Goal: Information Seeking & Learning: Check status

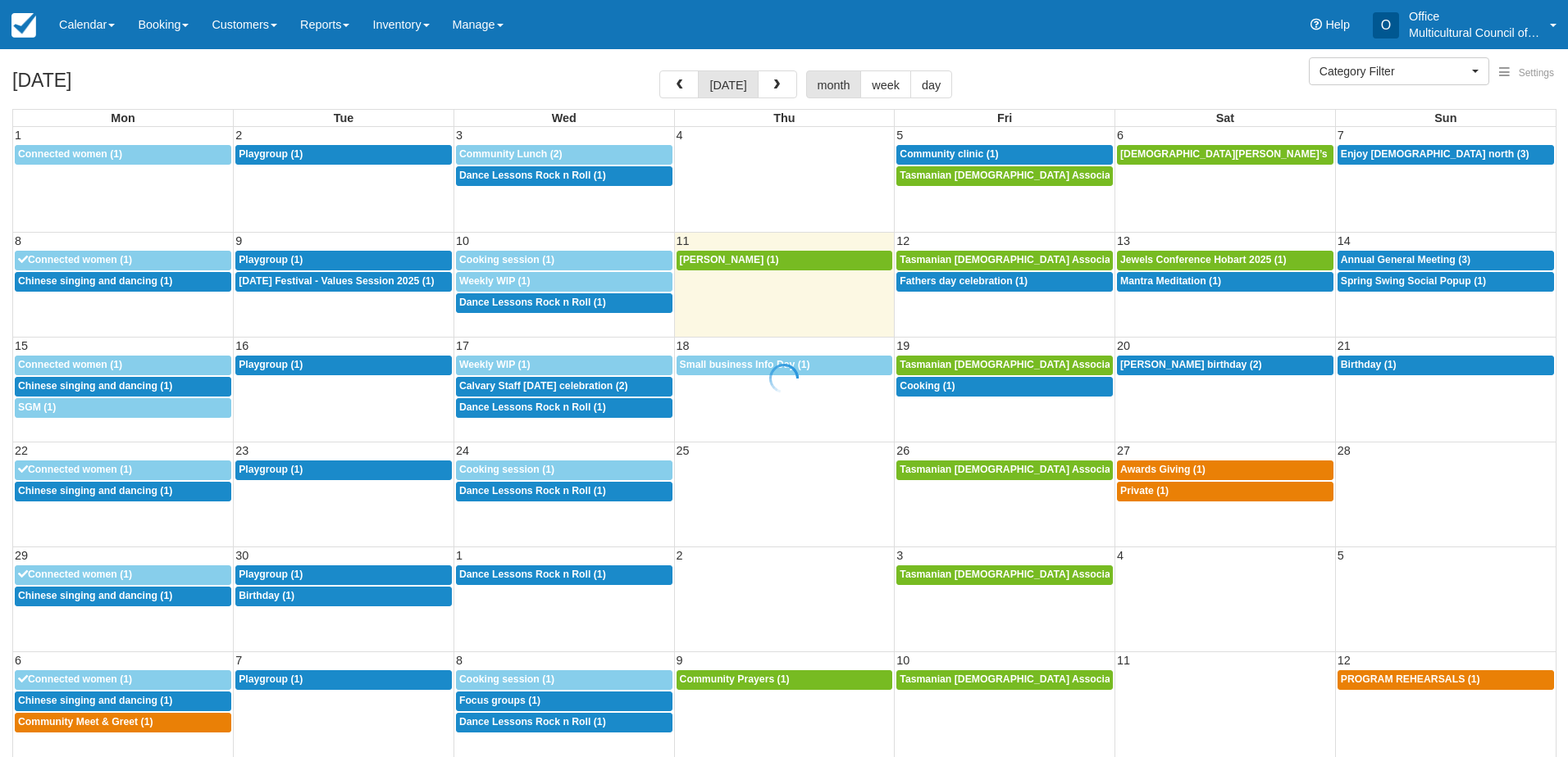
select select
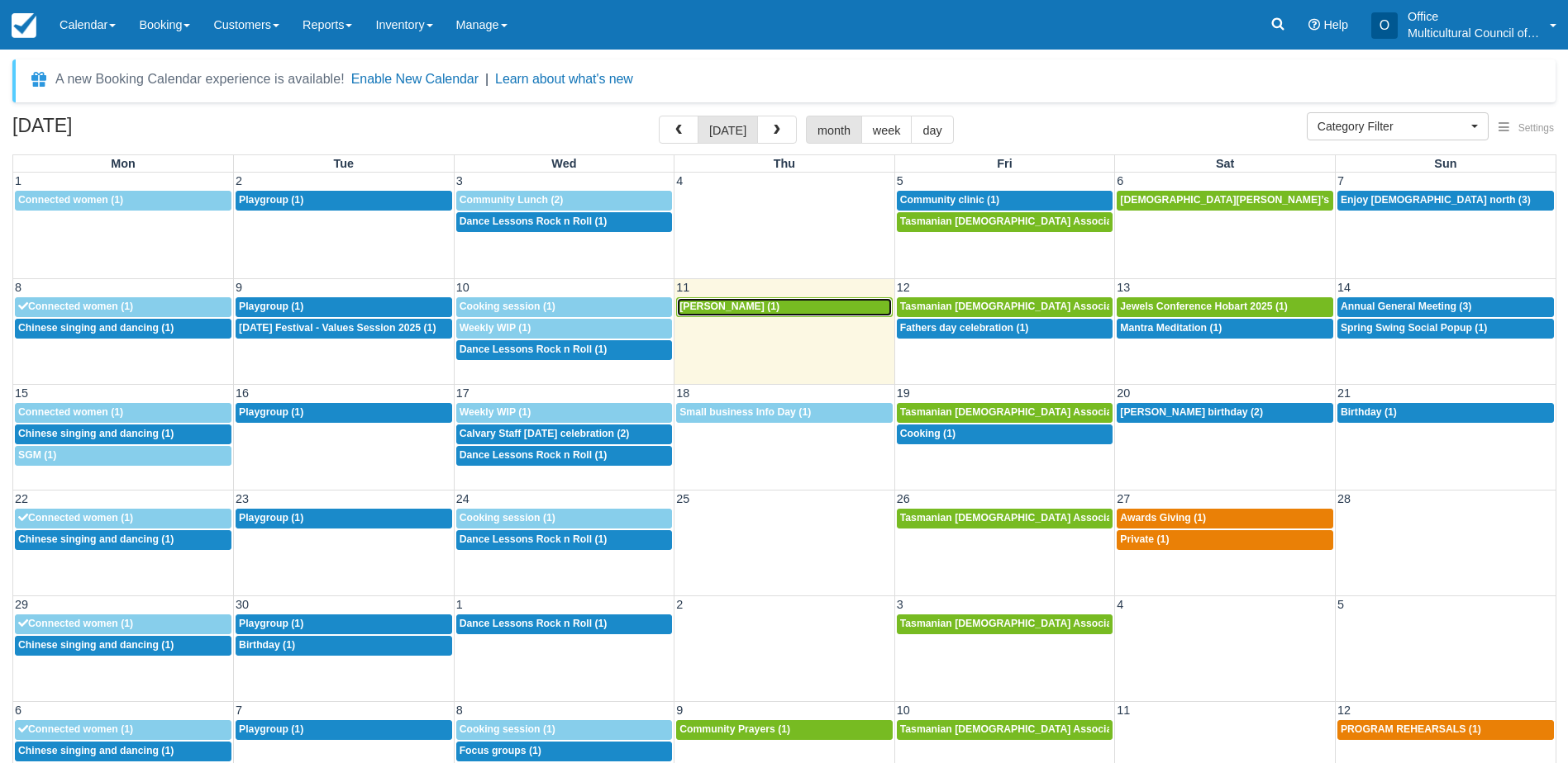
click at [774, 311] on div "9a Audrey Bui (1)" at bounding box center [784, 307] width 210 height 13
select select
click at [736, 418] on div "12p Small business Info Day (1)" at bounding box center [784, 413] width 210 height 13
select select
click at [781, 126] on button "button" at bounding box center [776, 129] width 39 height 28
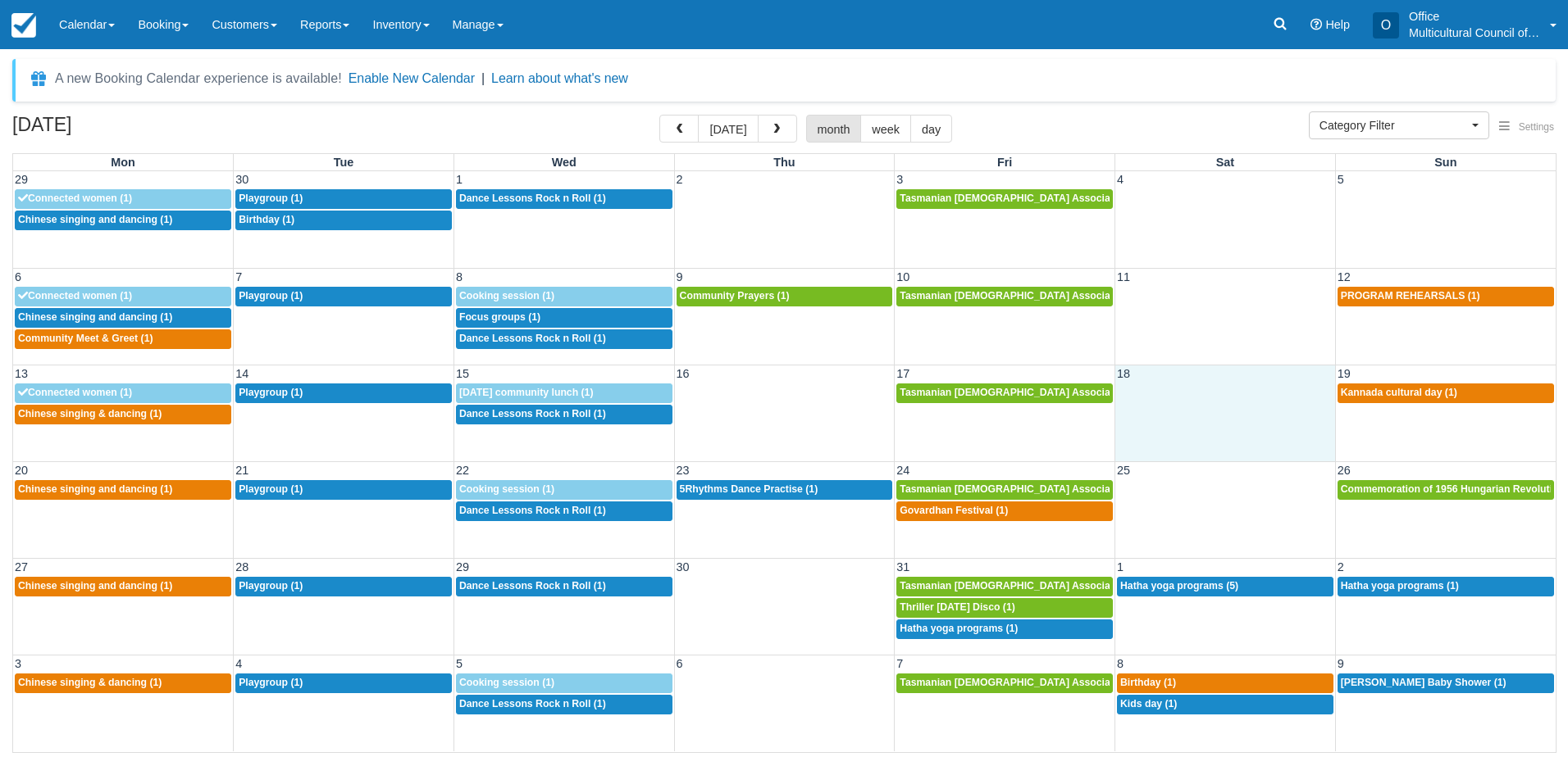
click at [1196, 412] on td at bounding box center [1225, 404] width 221 height 42
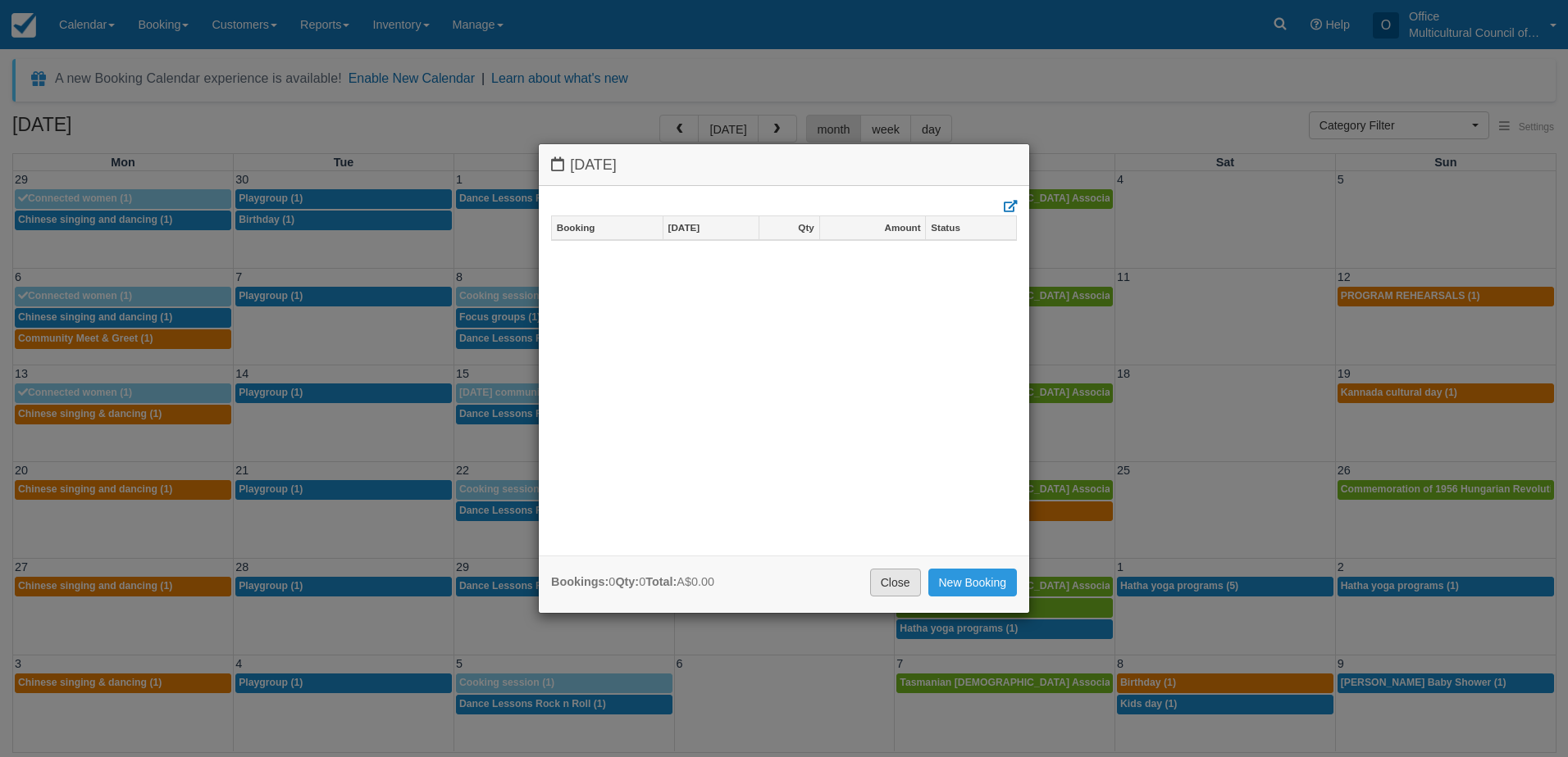
click at [904, 581] on link "Close" at bounding box center [895, 582] width 51 height 27
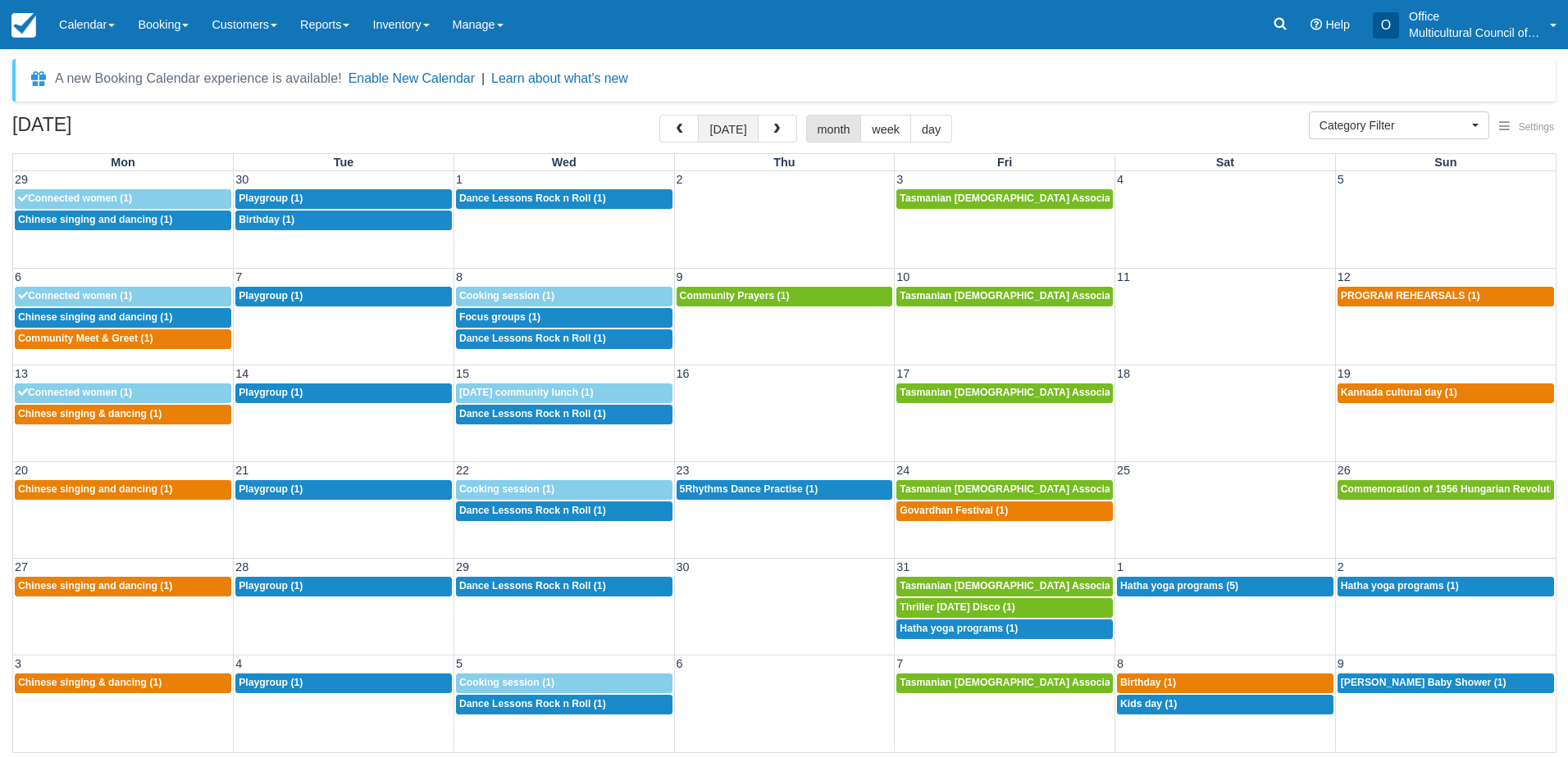
click at [709, 137] on button "[DATE]" at bounding box center [727, 128] width 60 height 27
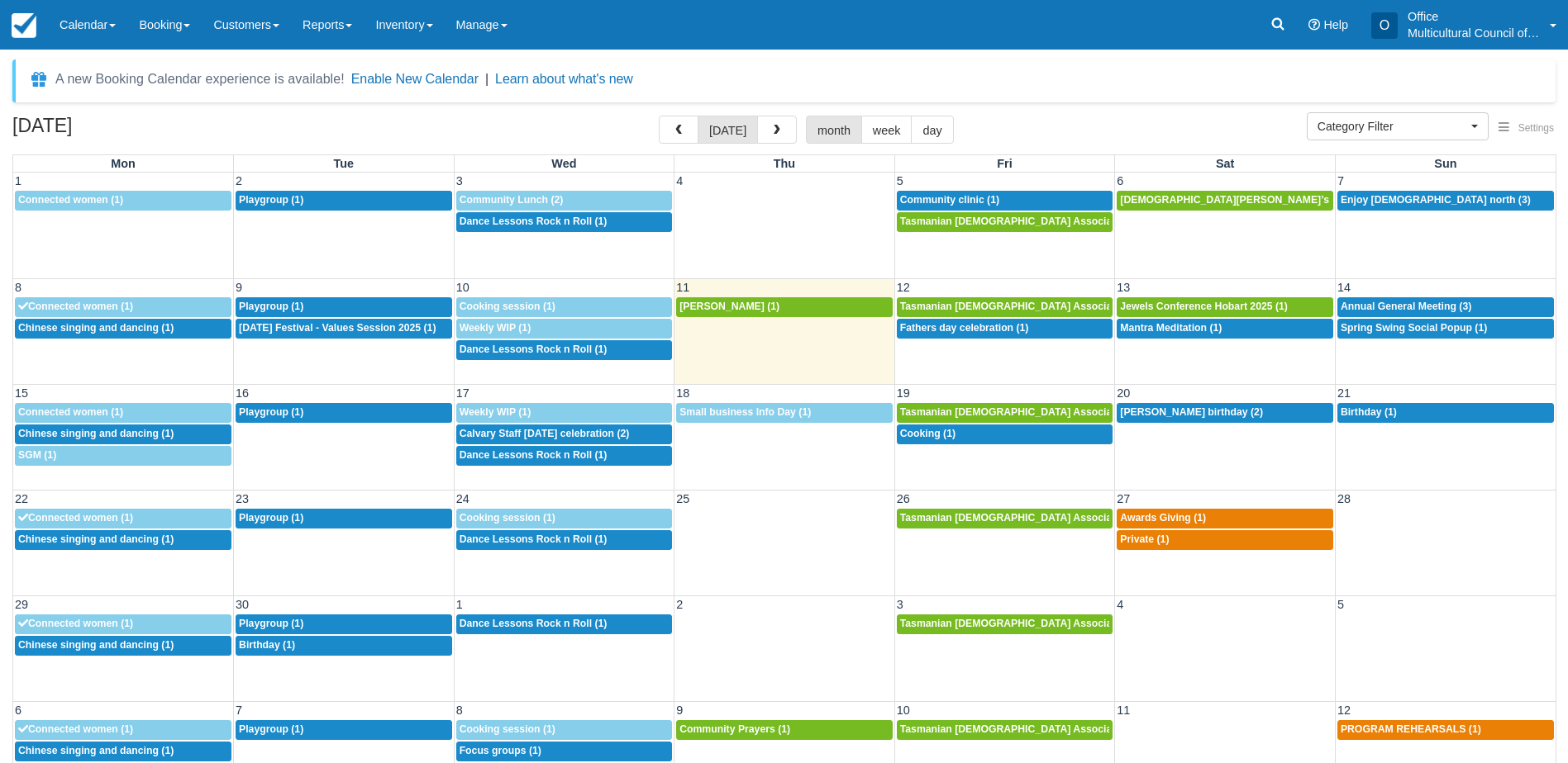
select select
click at [1005, 324] on span "Fathers day celebration (1)" at bounding box center [965, 328] width 129 height 12
select select
click at [1152, 307] on span "Jewels Conference Hobart 2025 (1)" at bounding box center [1204, 306] width 168 height 12
select select
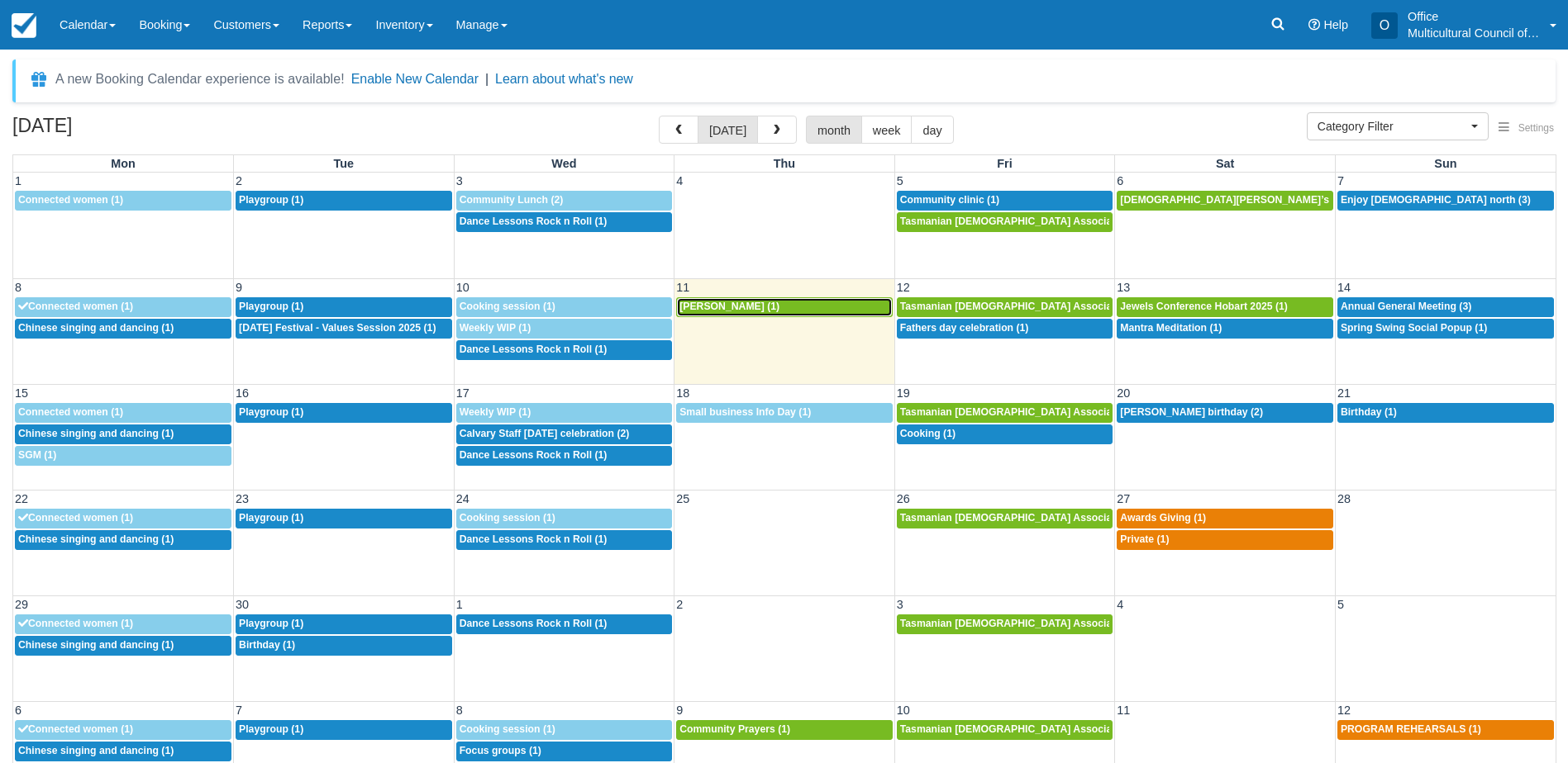
click at [706, 309] on span "[PERSON_NAME] (1)" at bounding box center [729, 306] width 100 height 12
select select
click at [1144, 327] on span "Mantra Meditation (1)" at bounding box center [1170, 328] width 102 height 12
select select
click at [1370, 303] on span "Annual General Meeting (3)" at bounding box center [1405, 306] width 130 height 12
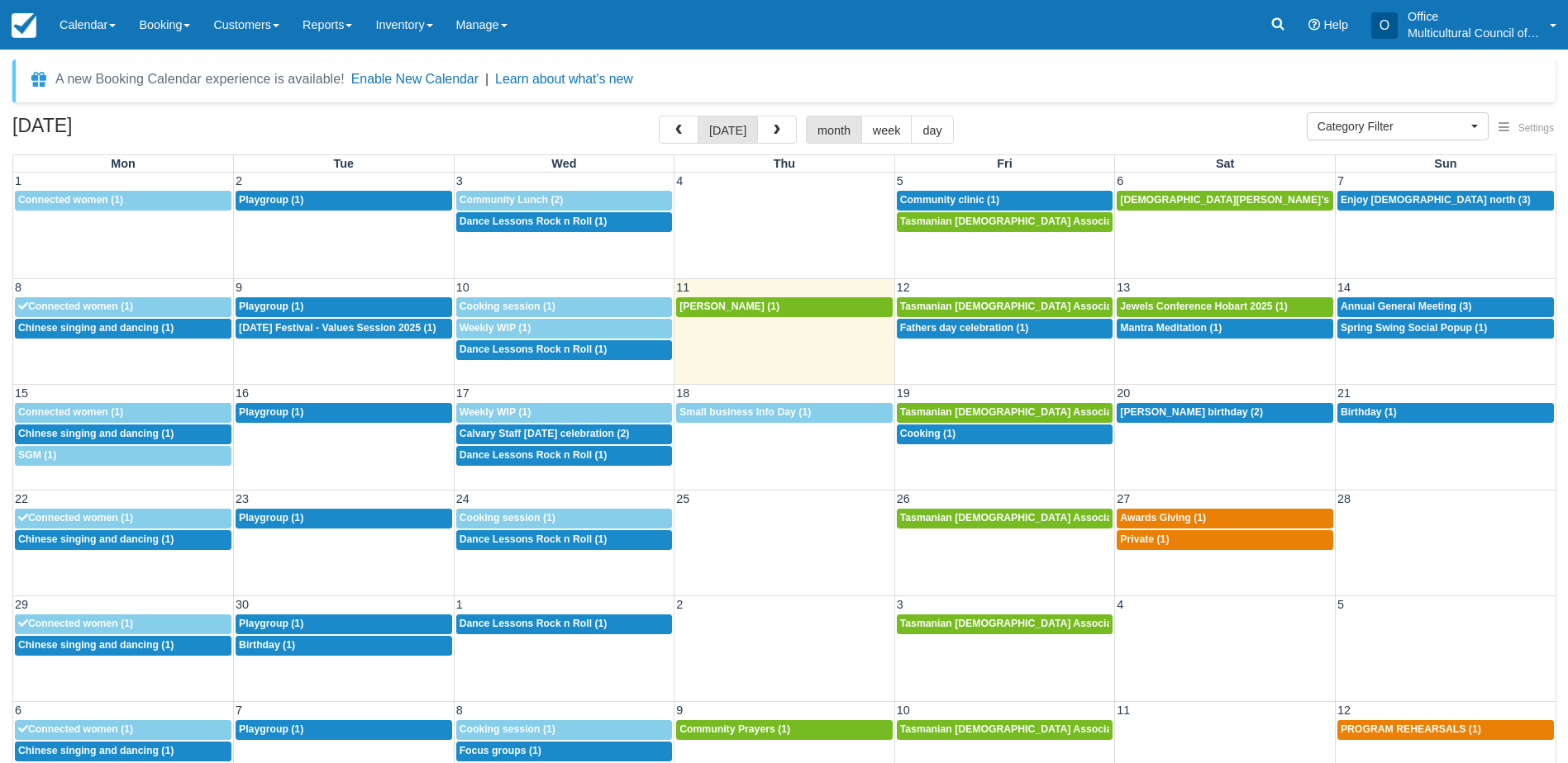
select select
click at [1446, 320] on link "2:30p Spring Swing Social Popup (1)" at bounding box center [1445, 329] width 217 height 20
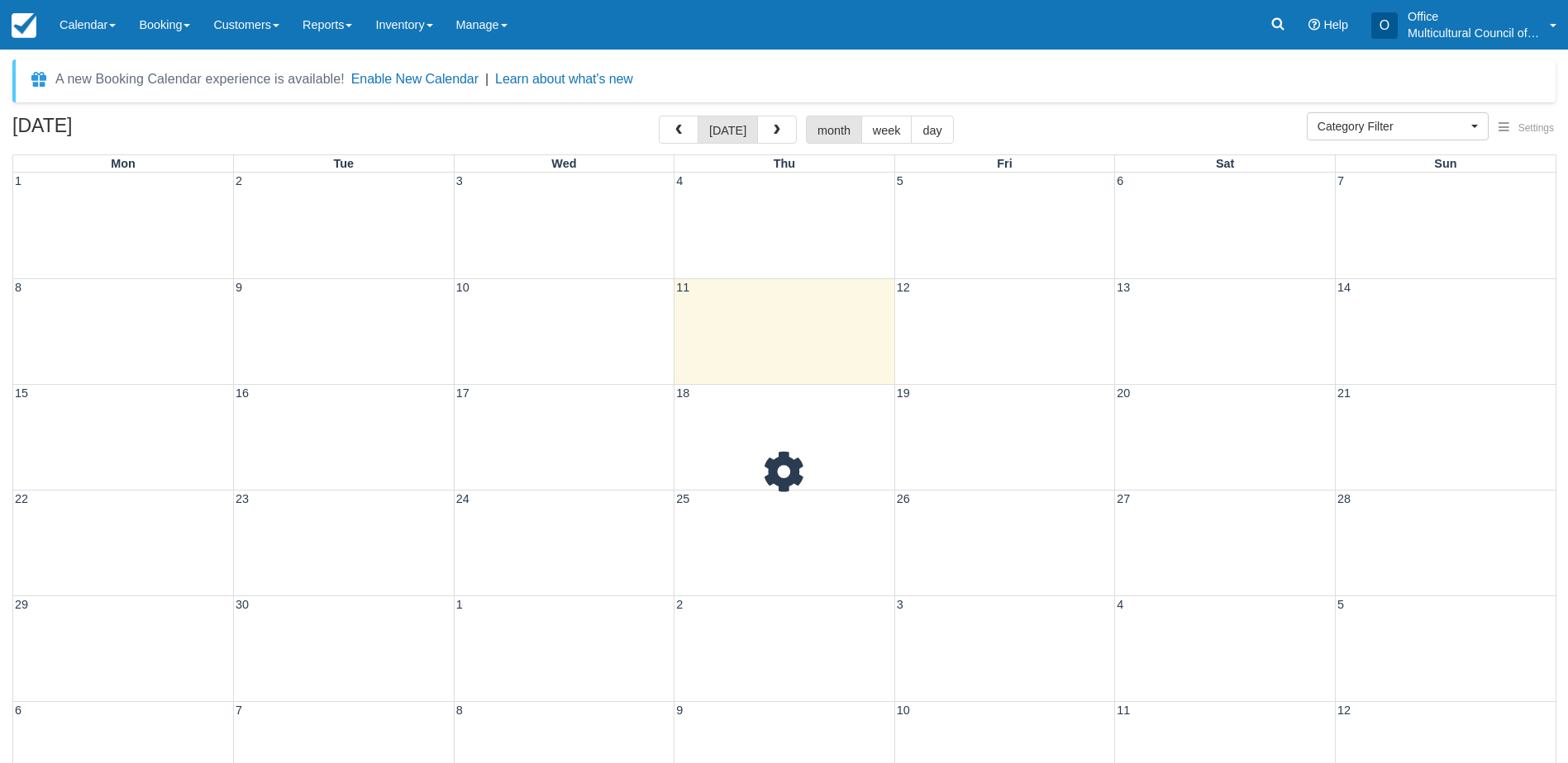
select select
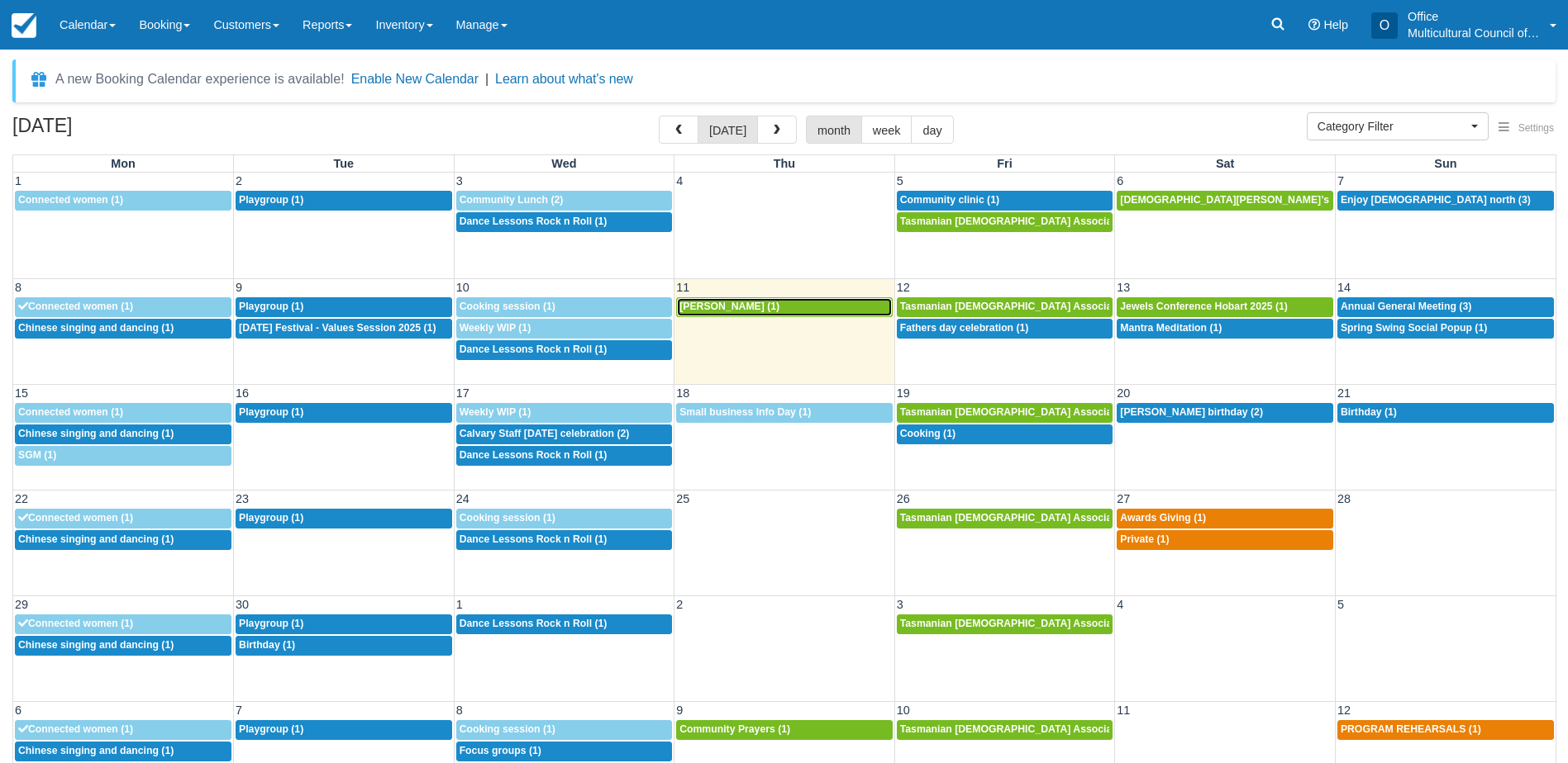
click at [783, 303] on div "9a Audrey Bui (1)" at bounding box center [784, 307] width 210 height 13
select select
click at [964, 320] on link "6:30p Fathers day celebration (1)" at bounding box center [1005, 329] width 217 height 20
select select
click at [1146, 300] on link "8a Jewels Conference Hobart 2025 (1)" at bounding box center [1225, 307] width 217 height 20
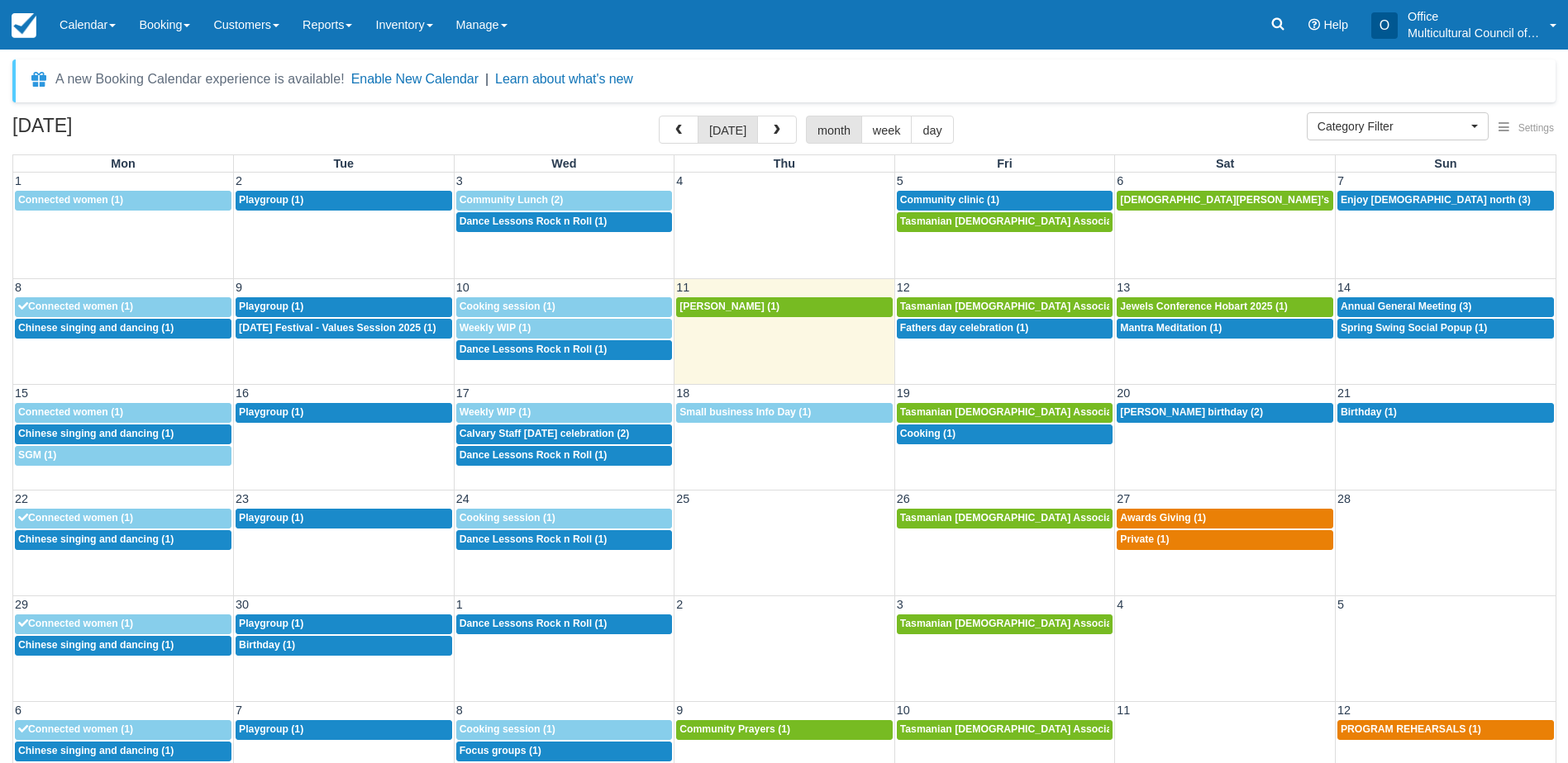
select select
click at [1163, 332] on span "Mantra Meditation (1)" at bounding box center [1170, 328] width 102 height 12
select select
click at [1374, 304] on span "Annual General Meeting (3)" at bounding box center [1405, 306] width 130 height 12
select select
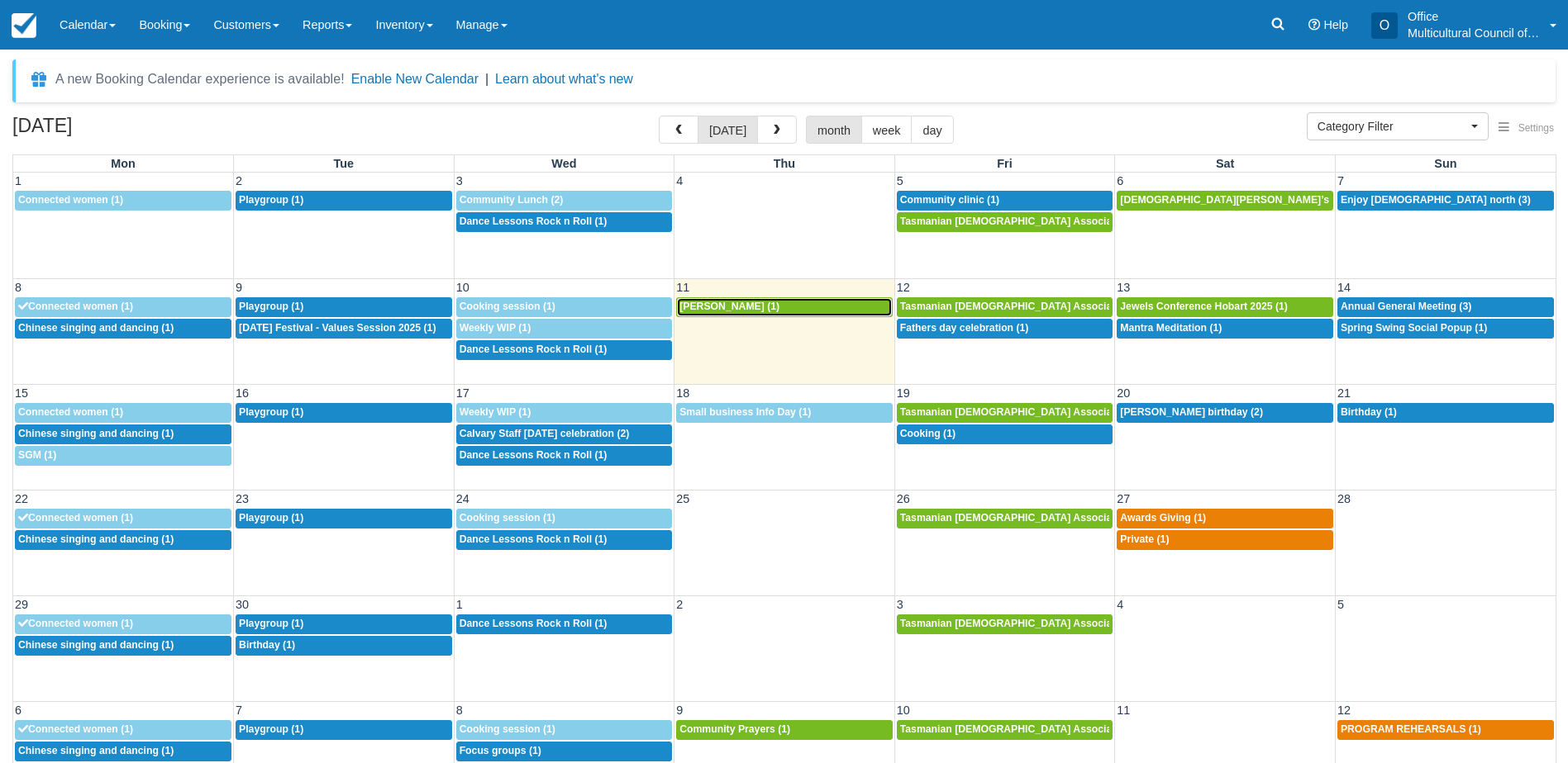
click at [750, 306] on div "9a Audrey Bui (1)" at bounding box center [784, 307] width 210 height 13
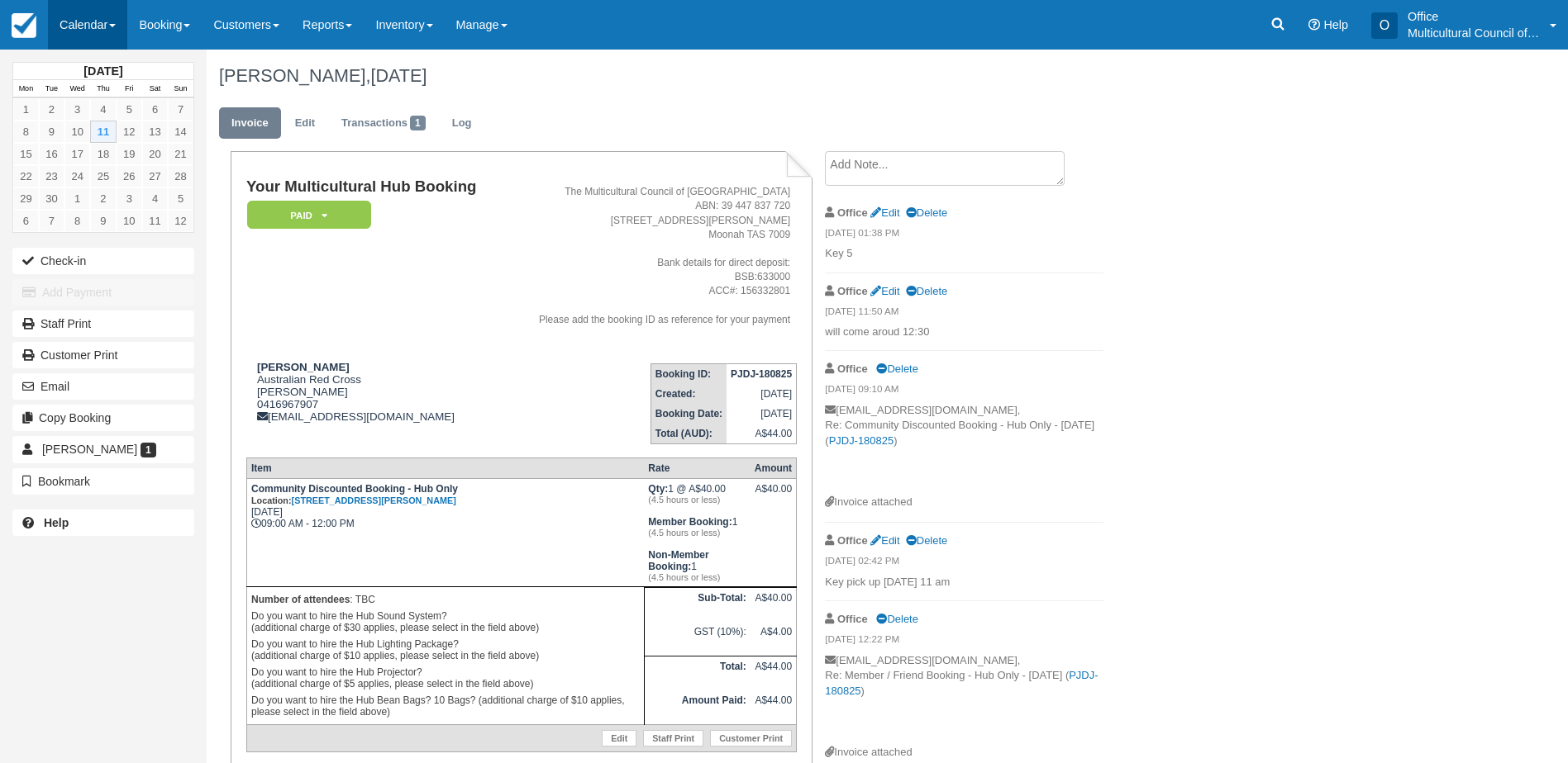
click at [81, 33] on link "Calendar" at bounding box center [87, 24] width 79 height 50
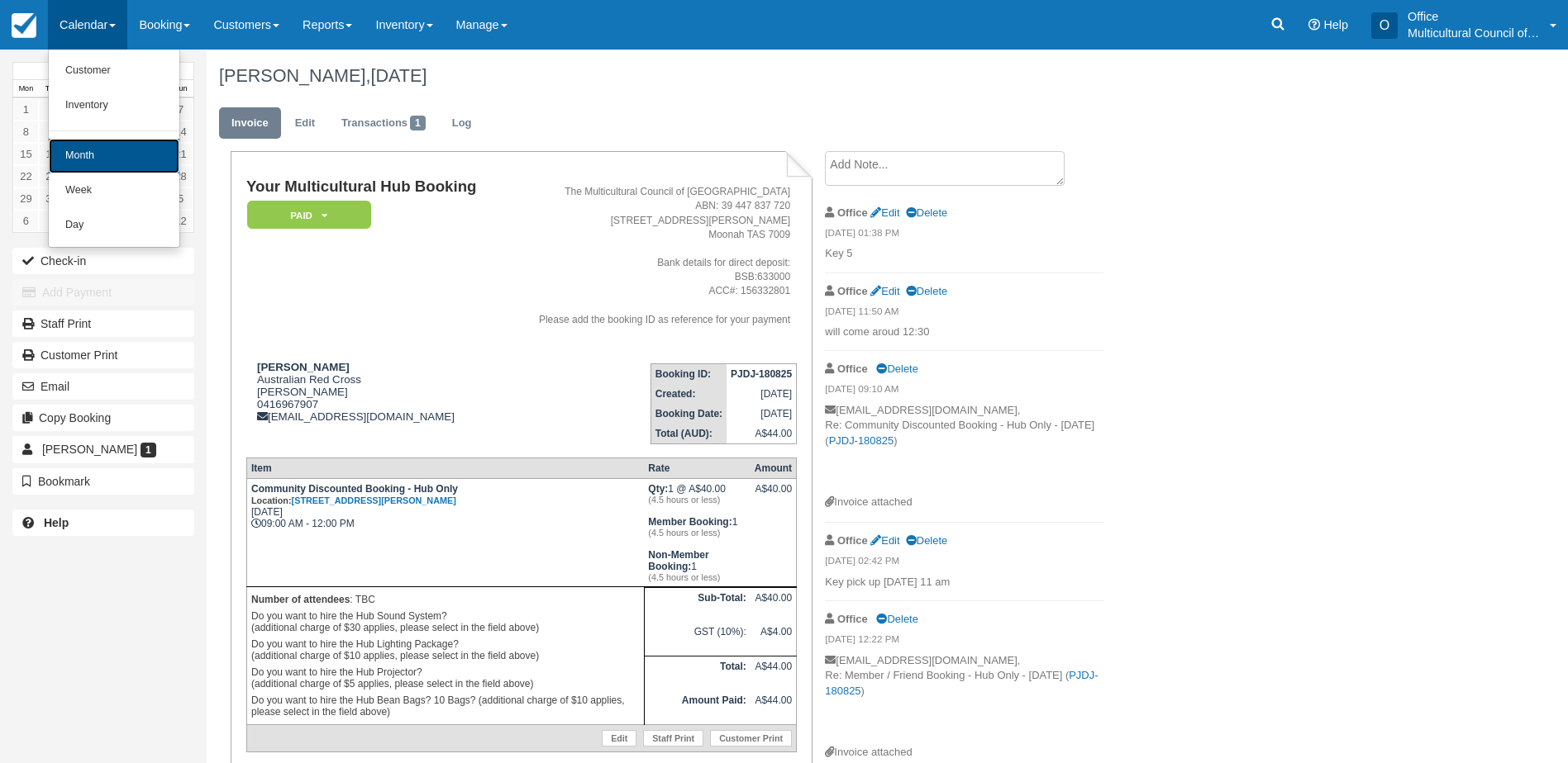
click at [144, 160] on link "Month" at bounding box center [113, 155] width 130 height 34
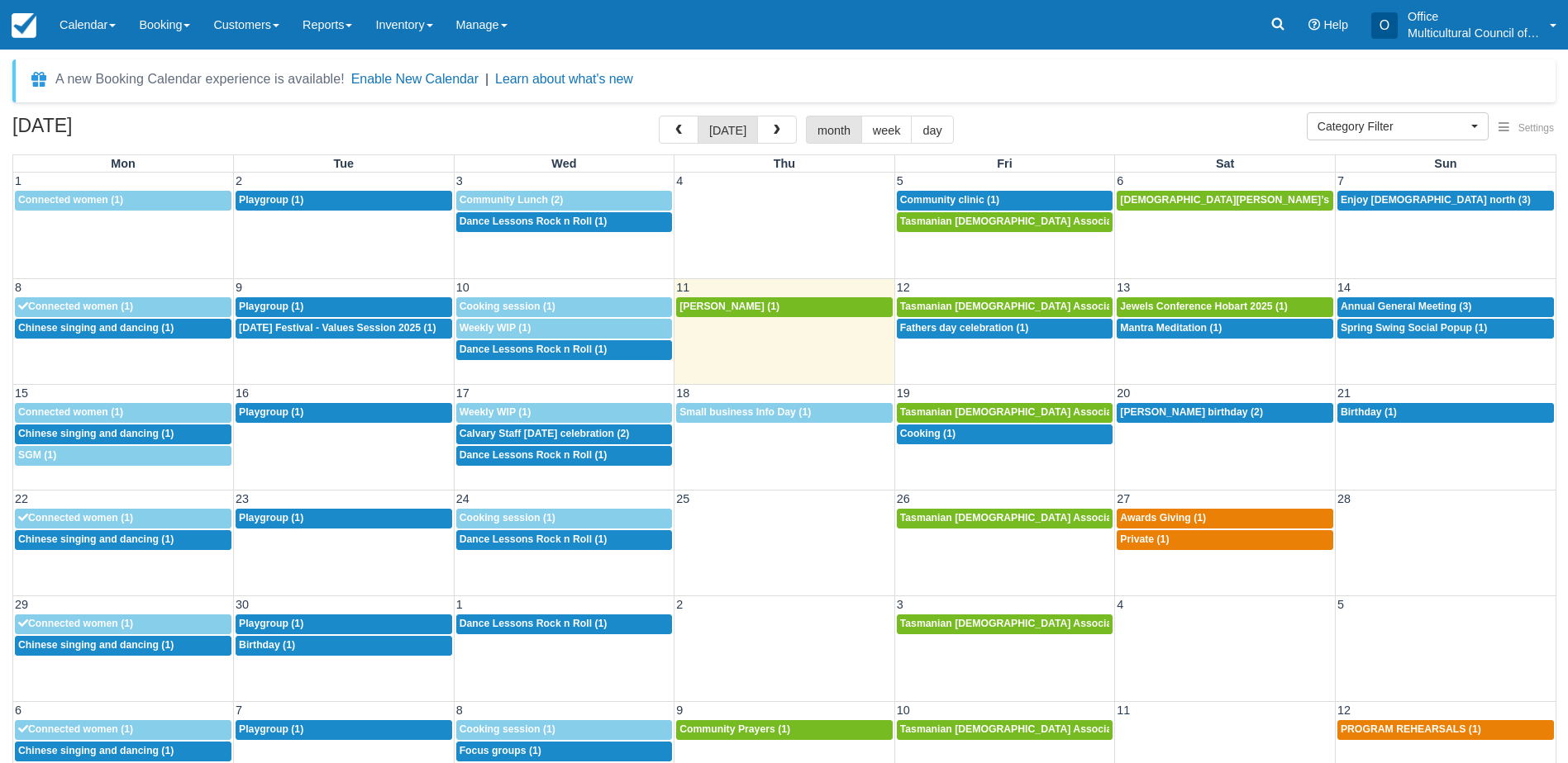
select select
click at [714, 310] on span "Audrey Bui (1)" at bounding box center [729, 306] width 100 height 12
